Goal: Transaction & Acquisition: Download file/media

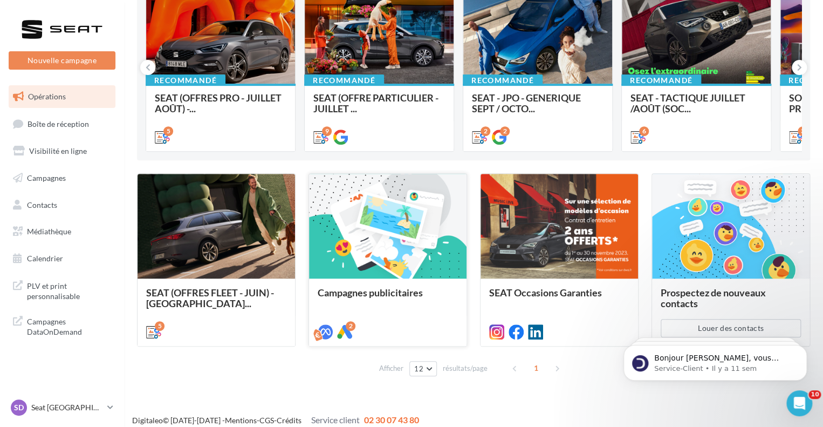
scroll to position [149, 0]
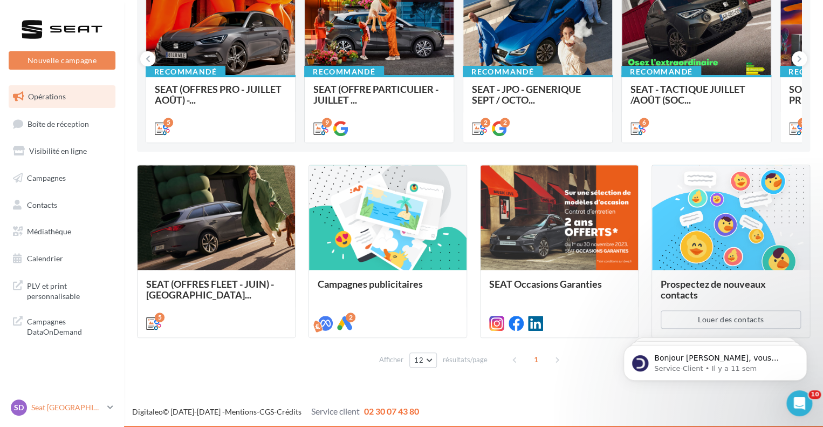
click at [82, 410] on p "Seat [GEOGRAPHIC_DATA]" at bounding box center [67, 407] width 72 height 11
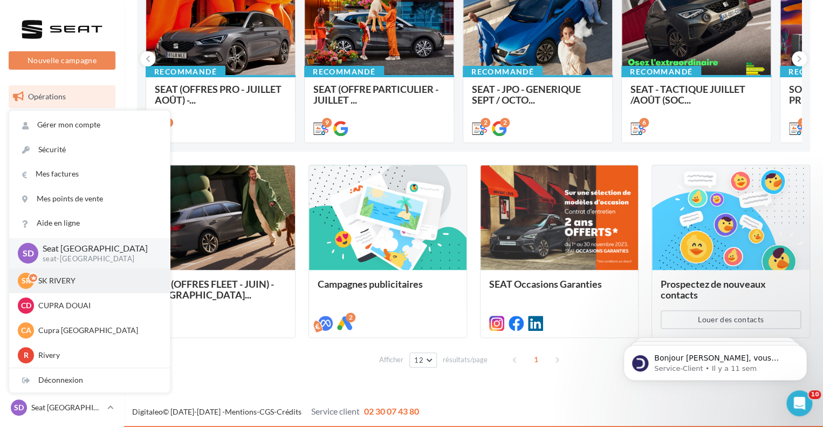
click at [91, 282] on p "SK RIVERY" at bounding box center [97, 280] width 119 height 11
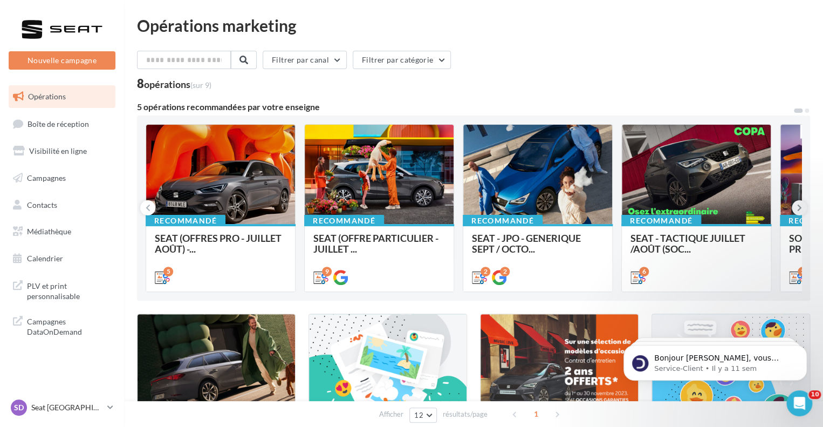
click at [798, 210] on icon at bounding box center [799, 207] width 5 height 11
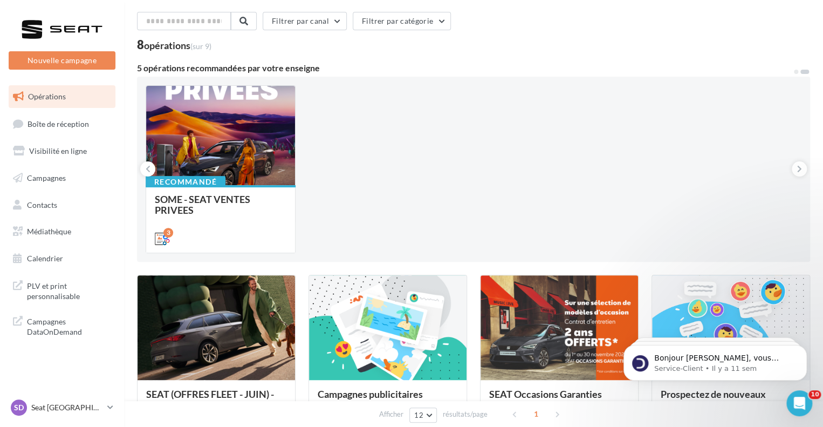
scroll to position [149, 0]
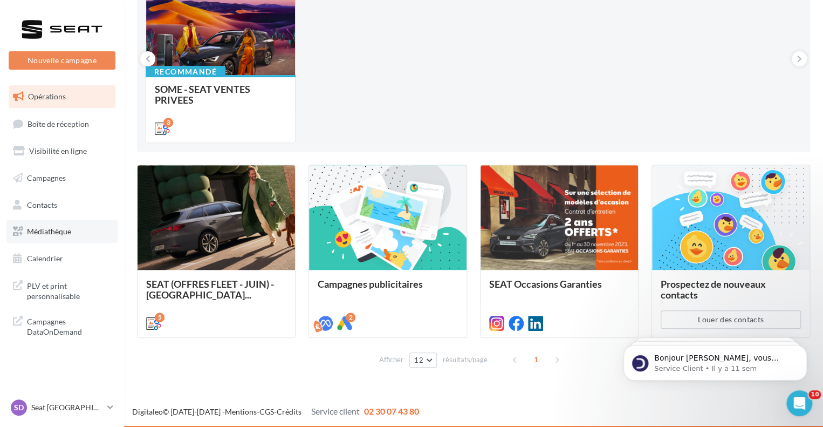
click at [69, 230] on span "Médiathèque" at bounding box center [49, 230] width 44 height 9
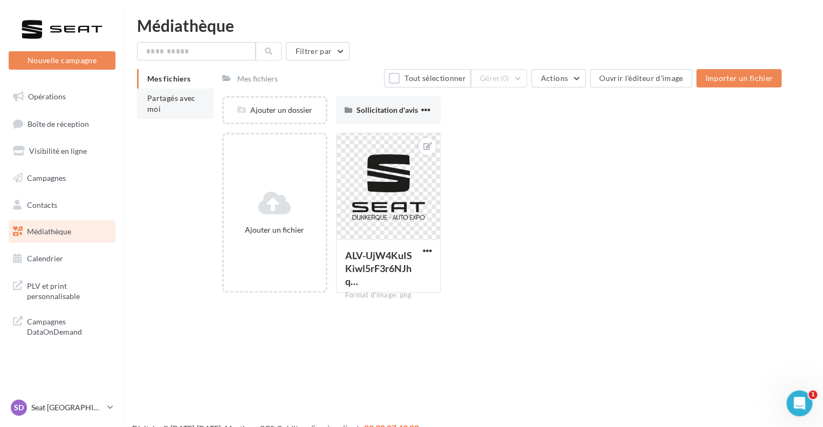
click at [162, 113] on li "Partagés avec moi" at bounding box center [175, 103] width 77 height 30
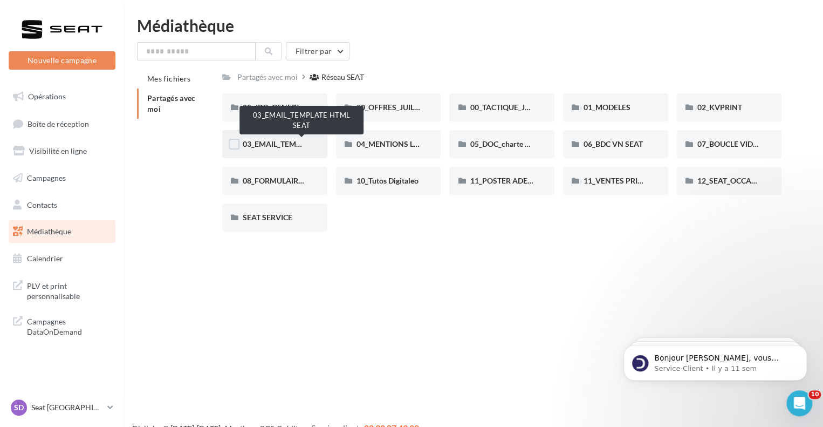
click at [274, 141] on span "03_EMAIL_TEMPLATE HTML SEAT" at bounding box center [302, 143] width 118 height 9
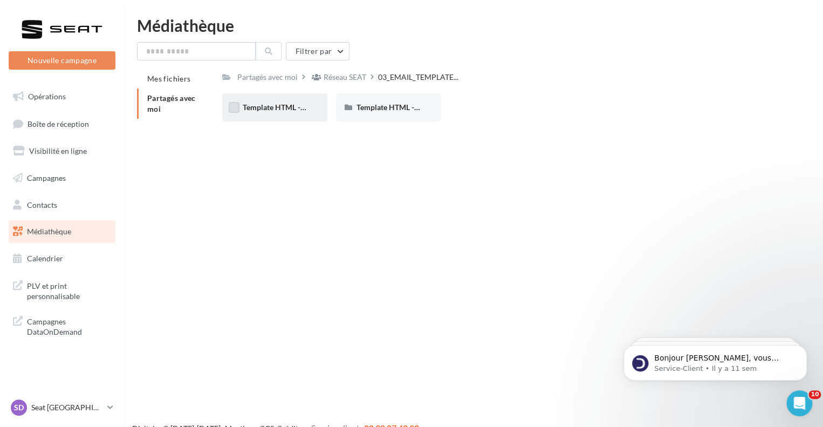
click at [236, 105] on label at bounding box center [234, 107] width 11 height 11
click at [260, 105] on span "Template HTML - JPO Générique" at bounding box center [298, 106] width 110 height 9
click at [285, 109] on span "Template HTML - JPO Générique" at bounding box center [298, 106] width 110 height 9
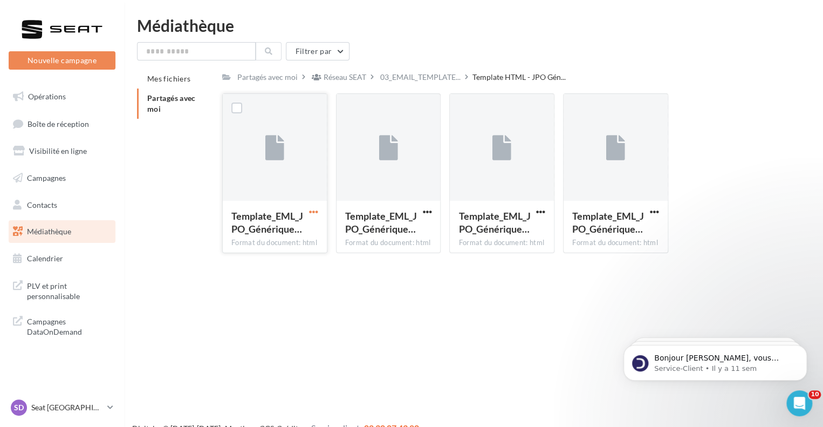
click at [314, 210] on span "button" at bounding box center [313, 211] width 9 height 9
click at [278, 235] on button "Télécharger" at bounding box center [266, 233] width 108 height 28
click at [425, 213] on span "button" at bounding box center [426, 211] width 9 height 9
click at [401, 235] on button "Télécharger" at bounding box center [380, 233] width 108 height 28
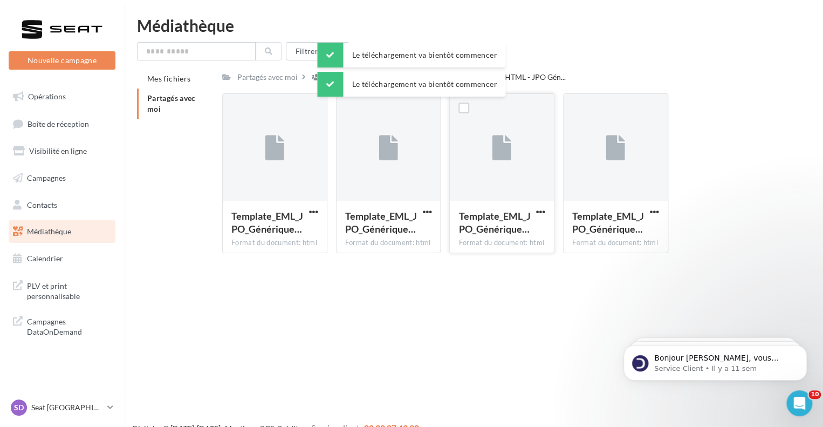
drag, startPoint x: 538, startPoint y: 211, endPoint x: 527, endPoint y: 214, distance: 10.5
click at [538, 211] on span "button" at bounding box center [540, 211] width 9 height 9
click at [505, 229] on button "Télécharger" at bounding box center [494, 233] width 108 height 28
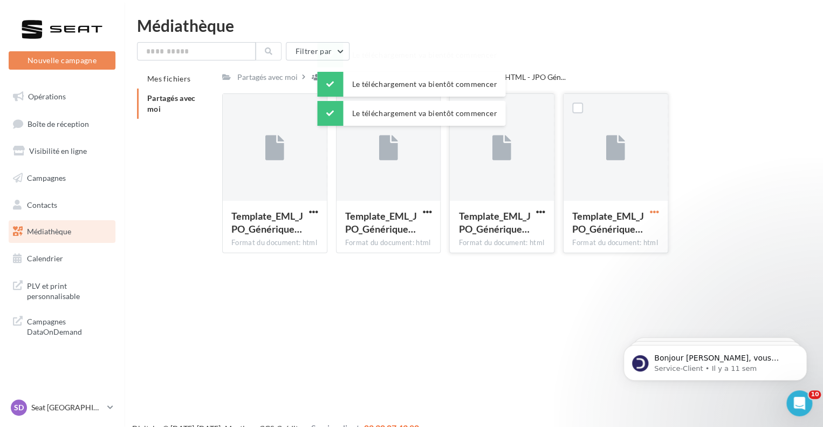
click at [653, 212] on span "button" at bounding box center [654, 211] width 9 height 9
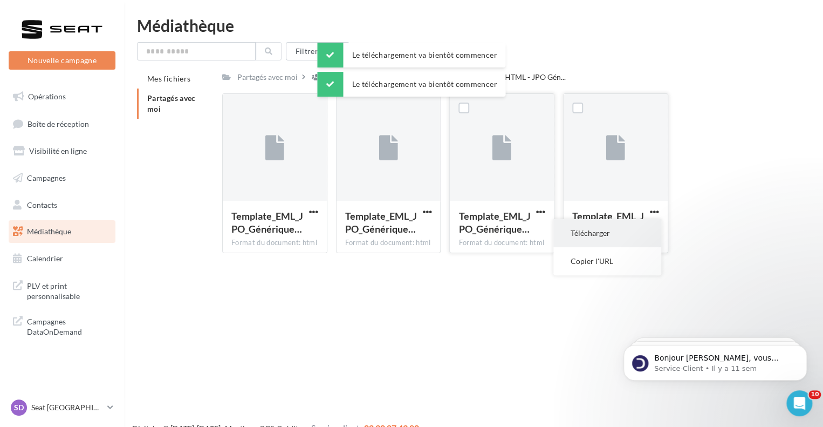
click at [636, 230] on button "Télécharger" at bounding box center [607, 233] width 108 height 28
